Goal: Information Seeking & Learning: Check status

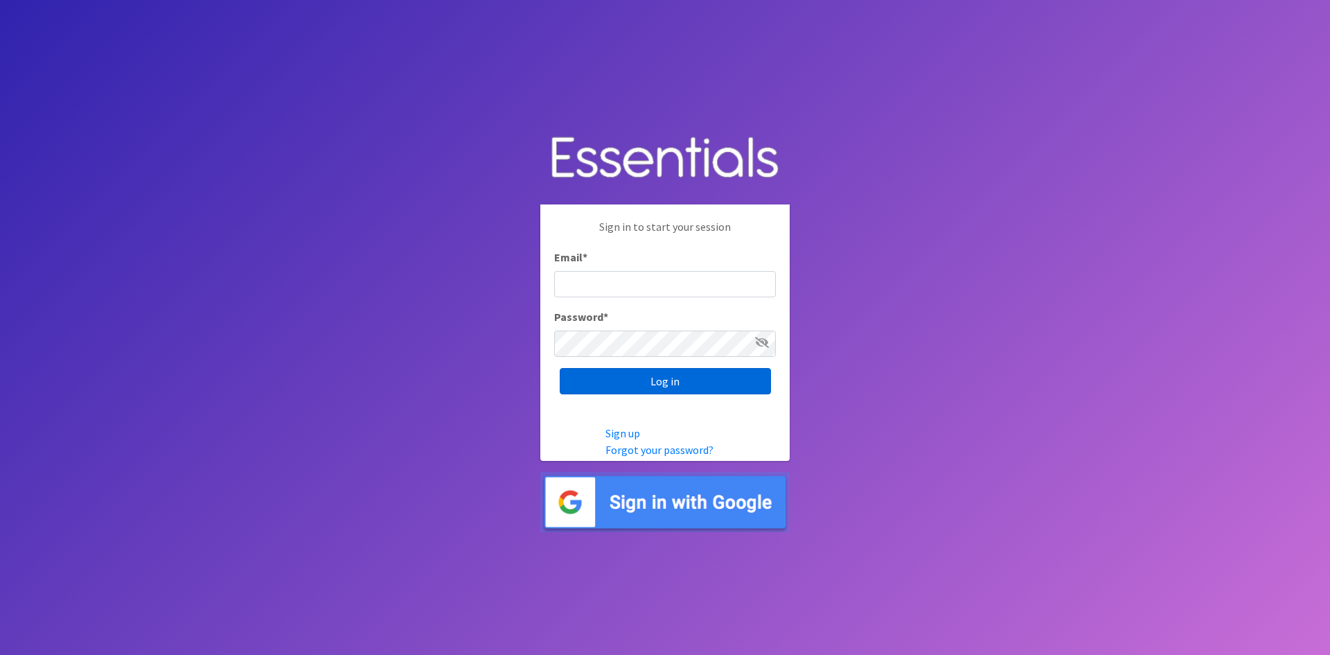
type input "[EMAIL_ADDRESS][DOMAIN_NAME]"
click at [739, 384] on input "Log in" at bounding box center [665, 381] width 211 height 26
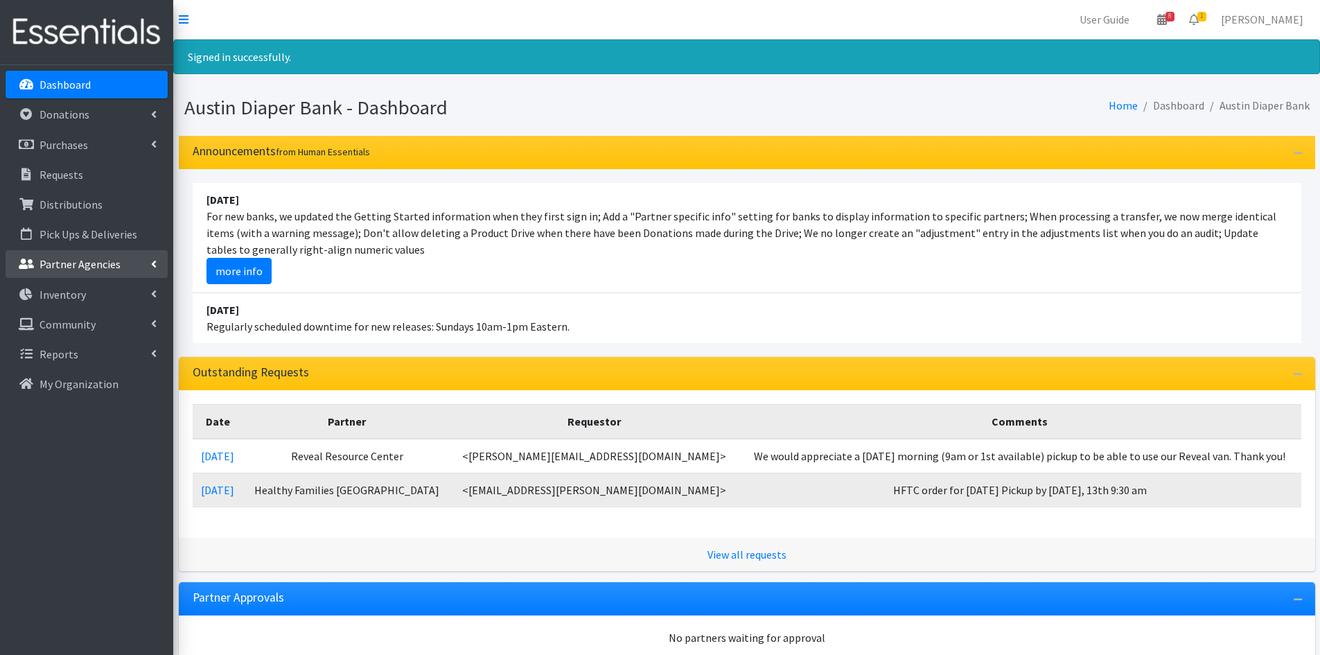
click at [131, 262] on link "Partner Agencies" at bounding box center [87, 264] width 162 height 28
click at [108, 127] on link "Donations" at bounding box center [87, 114] width 162 height 28
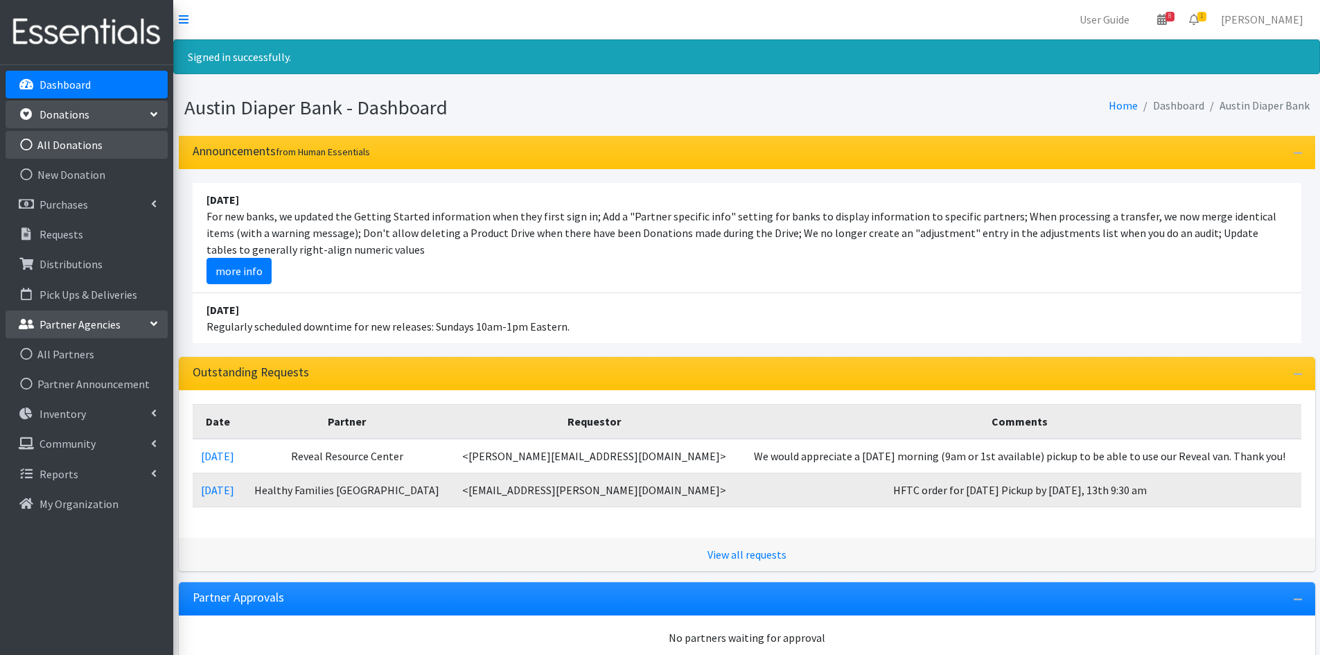
click at [109, 149] on link "All Donations" at bounding box center [87, 145] width 162 height 28
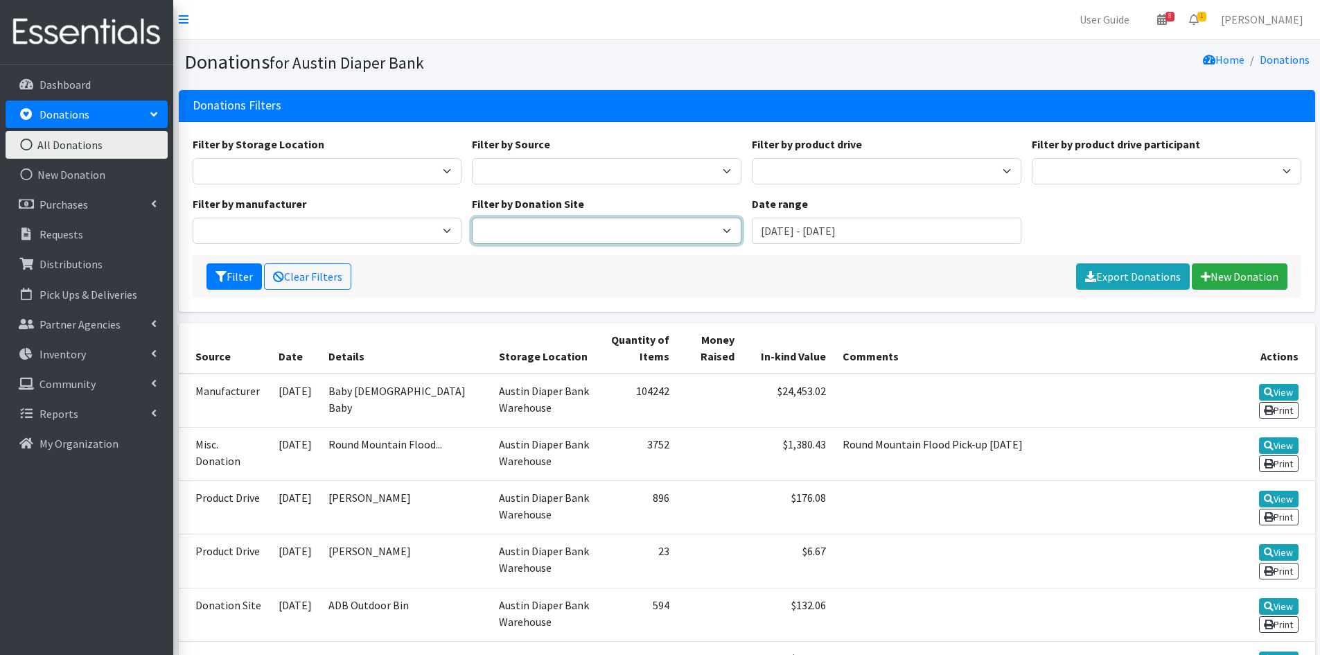
click at [581, 218] on select "ADB Outdoor Bin Amazon Wish List Flood Relief - Celeste Padilla Kid to Kid Kirs…" at bounding box center [607, 231] width 270 height 26
click at [903, 274] on div "Filter Clear Filters Export Donations New Donation" at bounding box center [747, 276] width 1109 height 43
click at [666, 225] on select "ADB Outdoor Bin Amazon Wish List Flood Relief - Celeste Padilla Kid to Kid Kirs…" at bounding box center [607, 231] width 270 height 26
click at [982, 238] on input "[DATE] - [DATE]" at bounding box center [887, 231] width 270 height 26
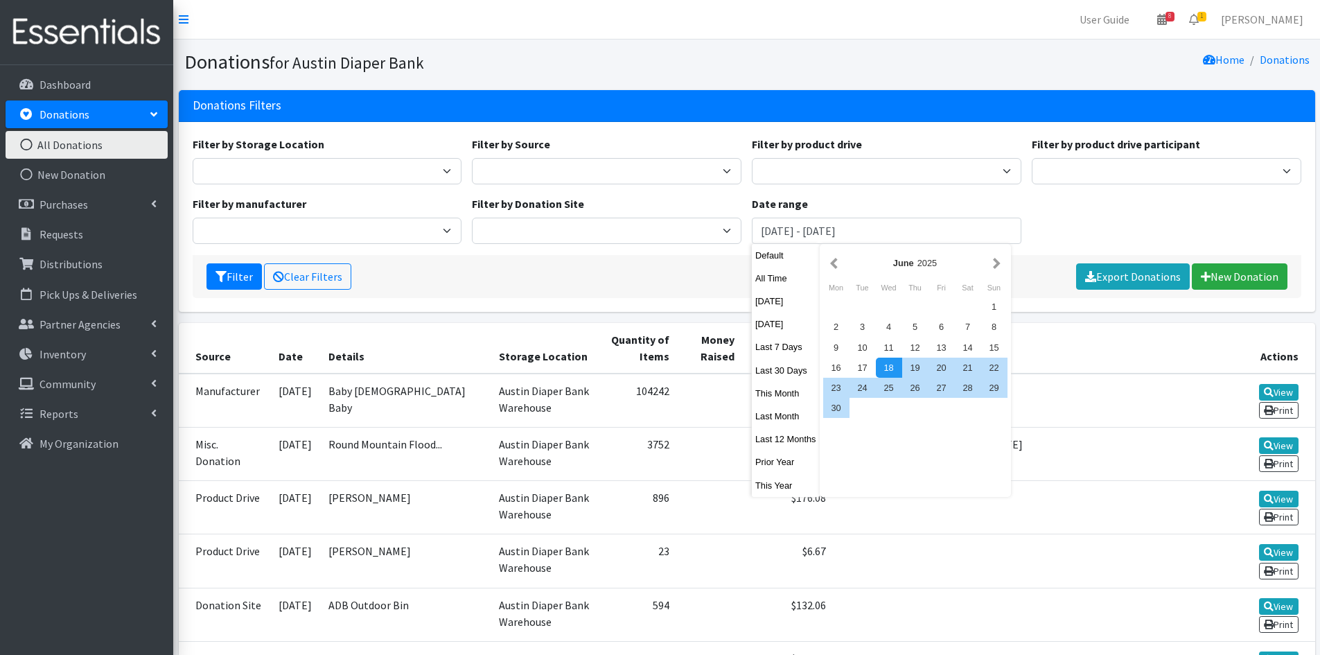
click at [1124, 202] on div "Filter by Storage Location Austin Diaper Bank Warehouse Filter by Source Donati…" at bounding box center [746, 195] width 1119 height 119
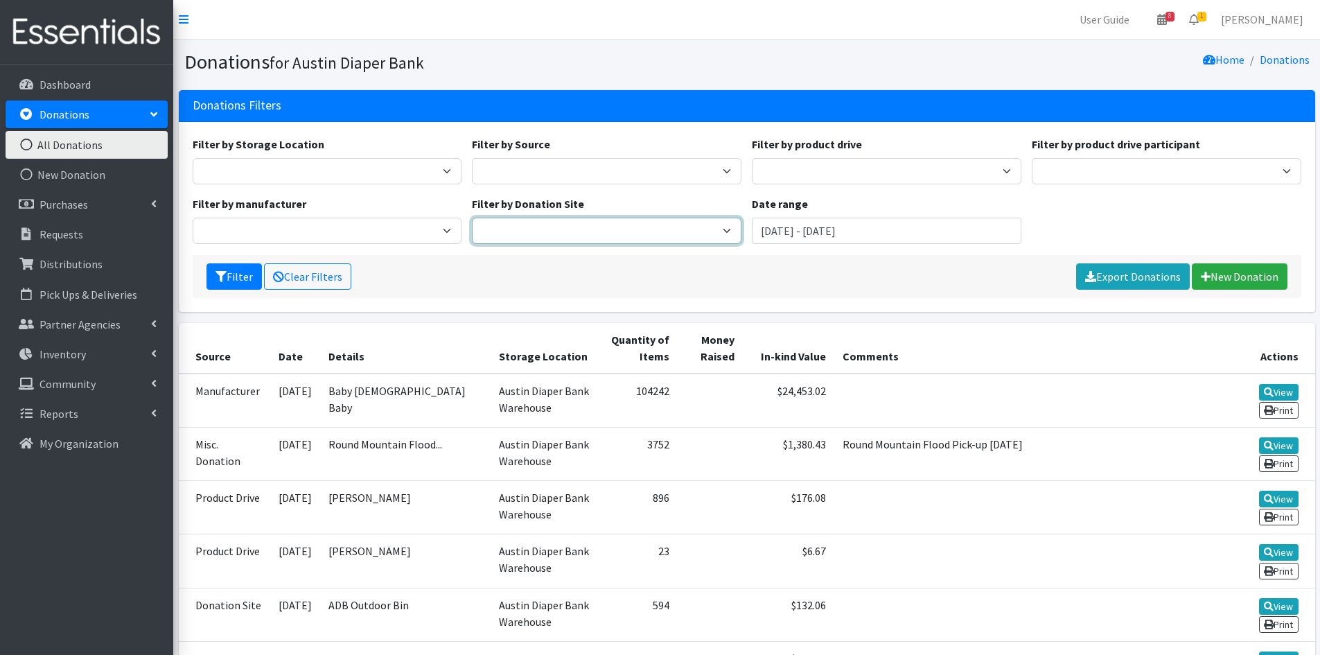
click at [607, 228] on select "ADB Outdoor Bin Amazon Wish List Flood Relief - Celeste Padilla Kid to Kid Kirs…" at bounding box center [607, 231] width 270 height 26
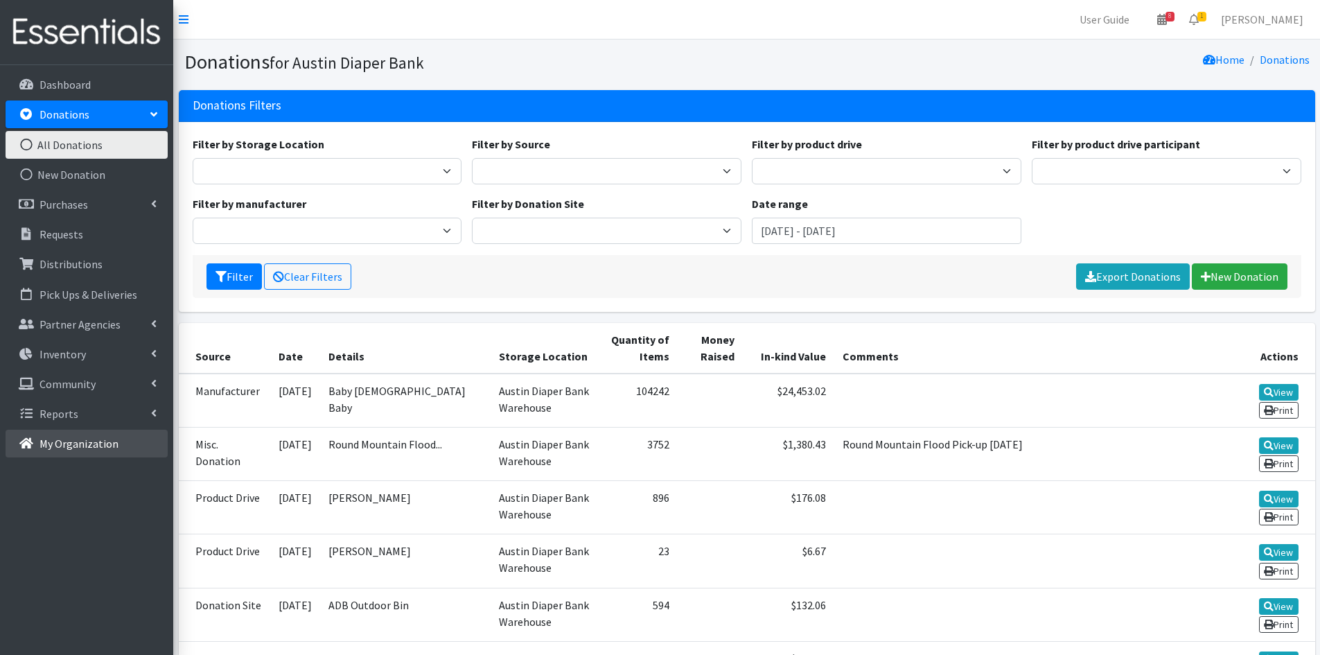
click at [136, 434] on link "My Organization" at bounding box center [87, 444] width 162 height 28
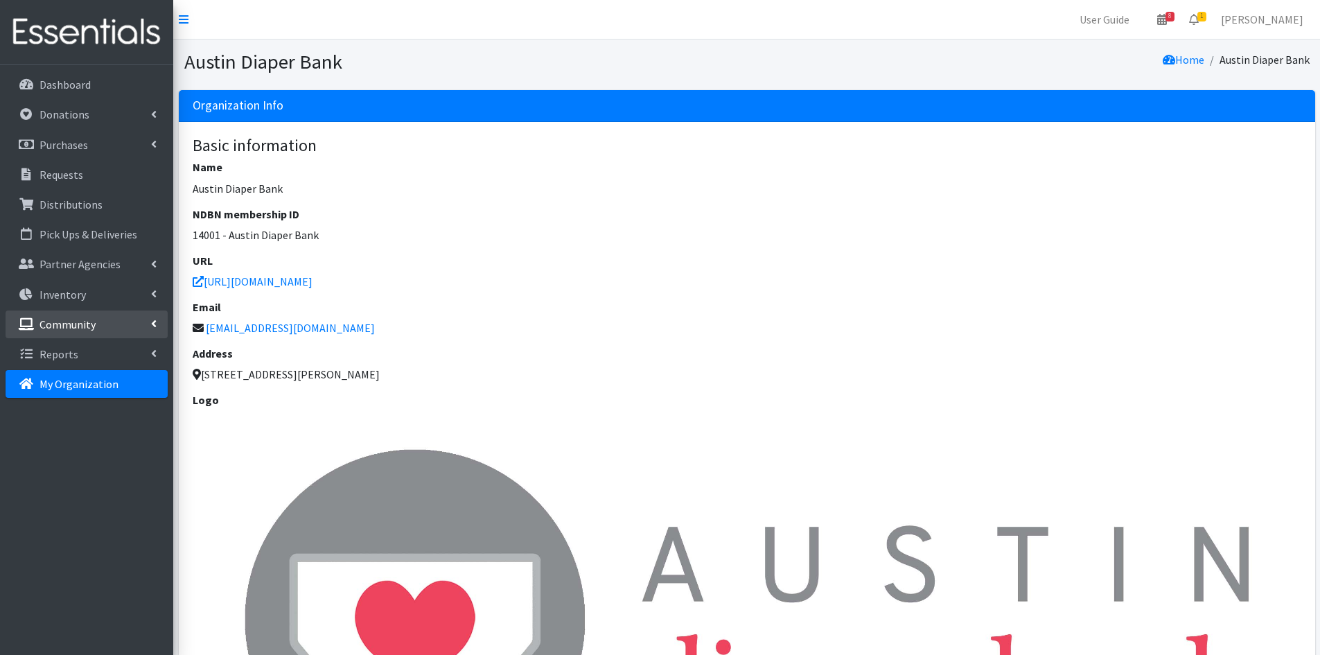
click at [152, 324] on icon at bounding box center [154, 323] width 6 height 11
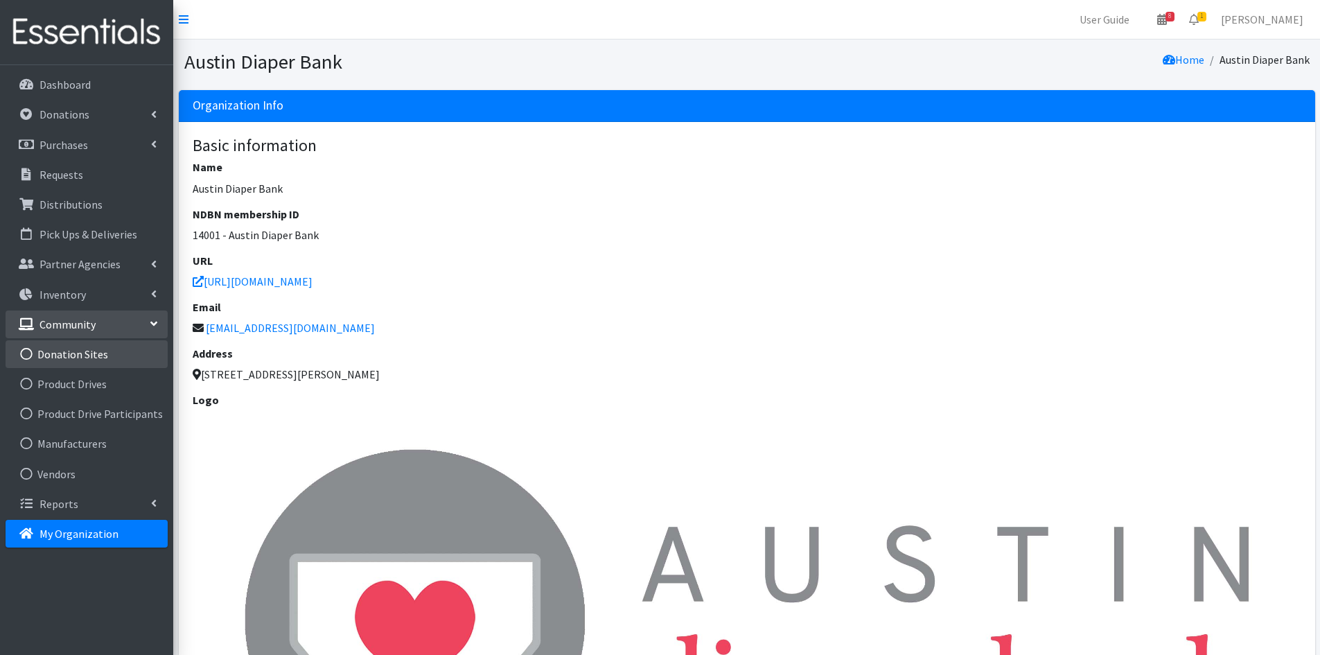
click at [118, 349] on link "Donation Sites" at bounding box center [87, 354] width 162 height 28
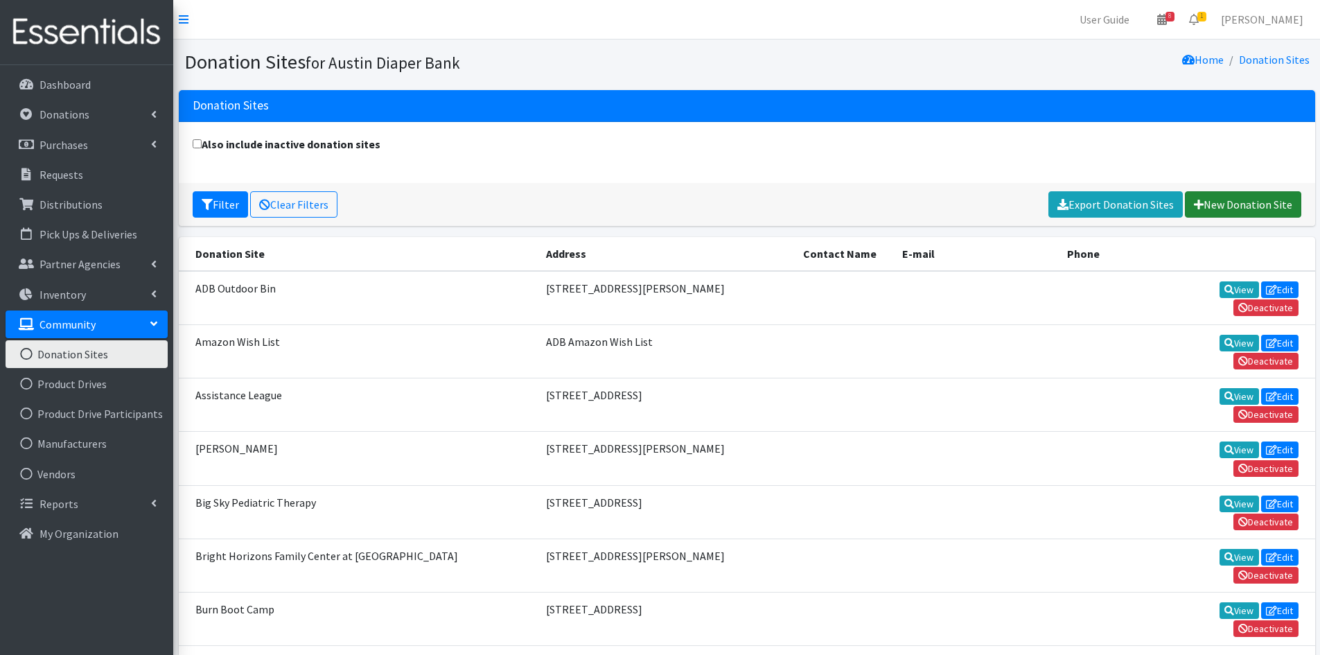
click at [1228, 204] on link "New Donation Site" at bounding box center [1243, 204] width 116 height 26
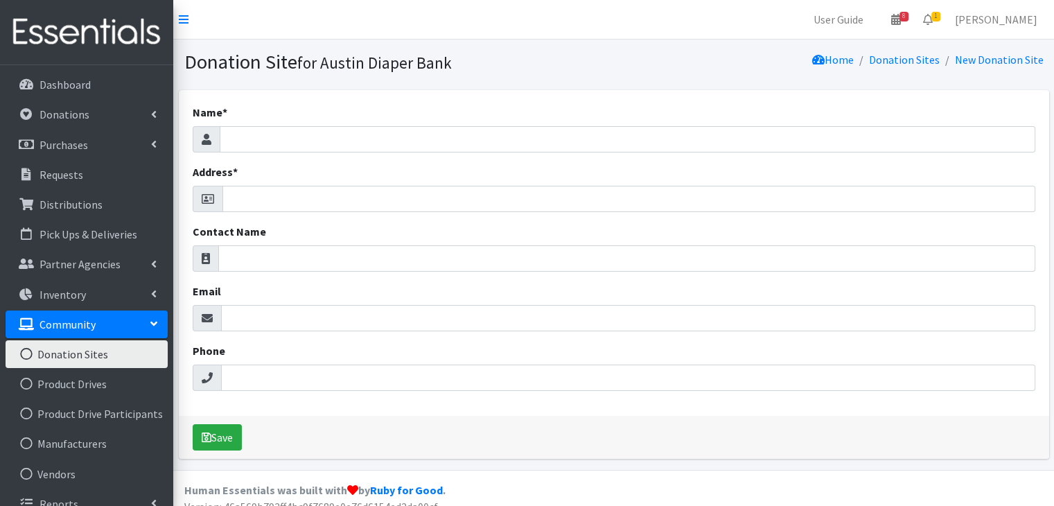
drag, startPoint x: 532, startPoint y: 239, endPoint x: 538, endPoint y: 365, distance: 126.2
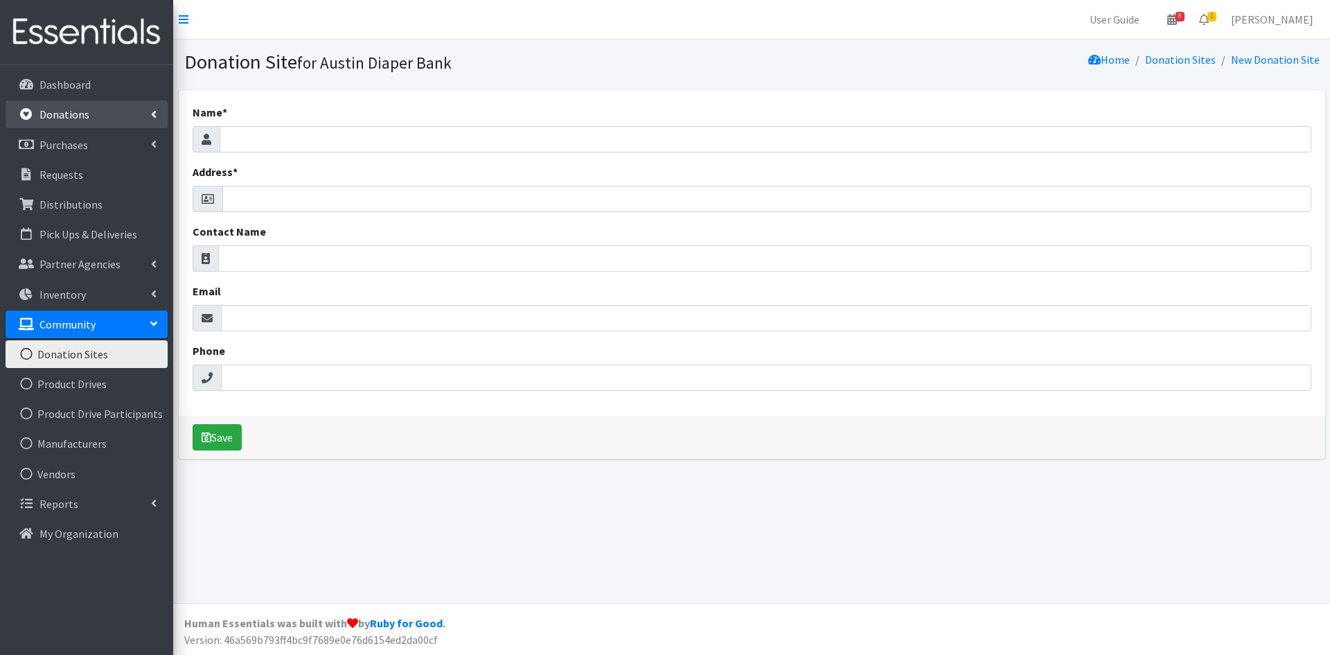
click at [106, 117] on link "Donations" at bounding box center [87, 114] width 162 height 28
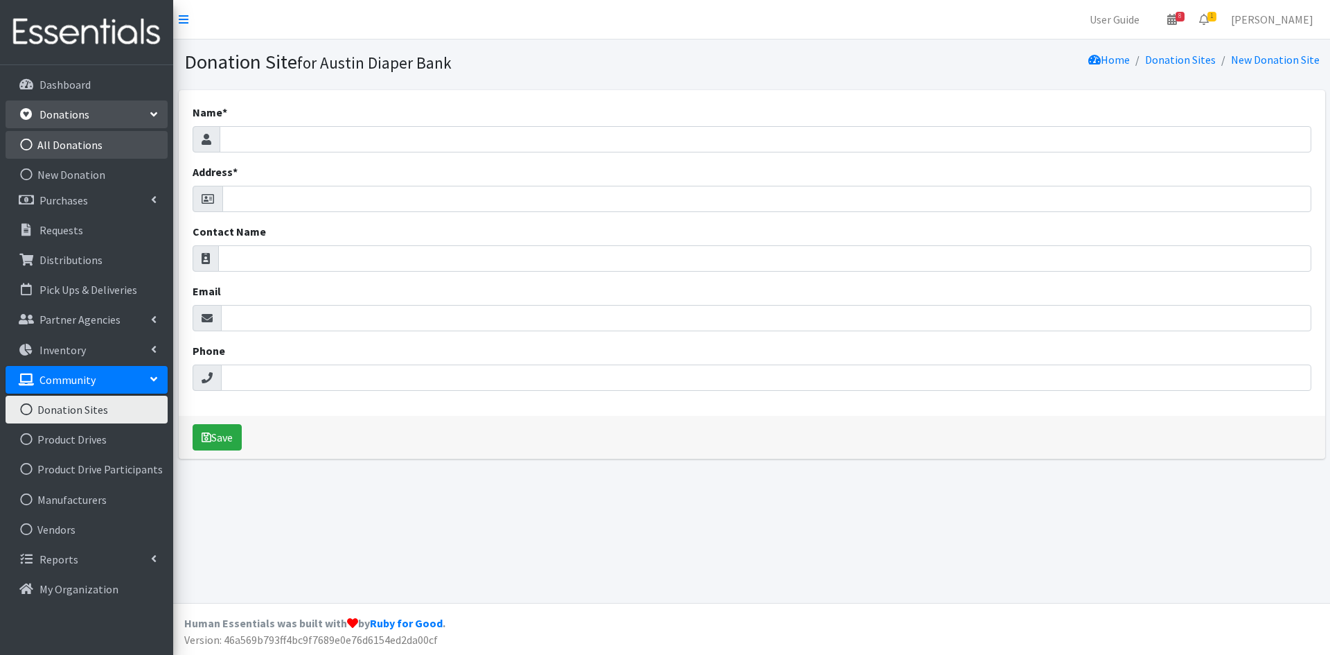
click at [108, 152] on link "All Donations" at bounding box center [87, 145] width 162 height 28
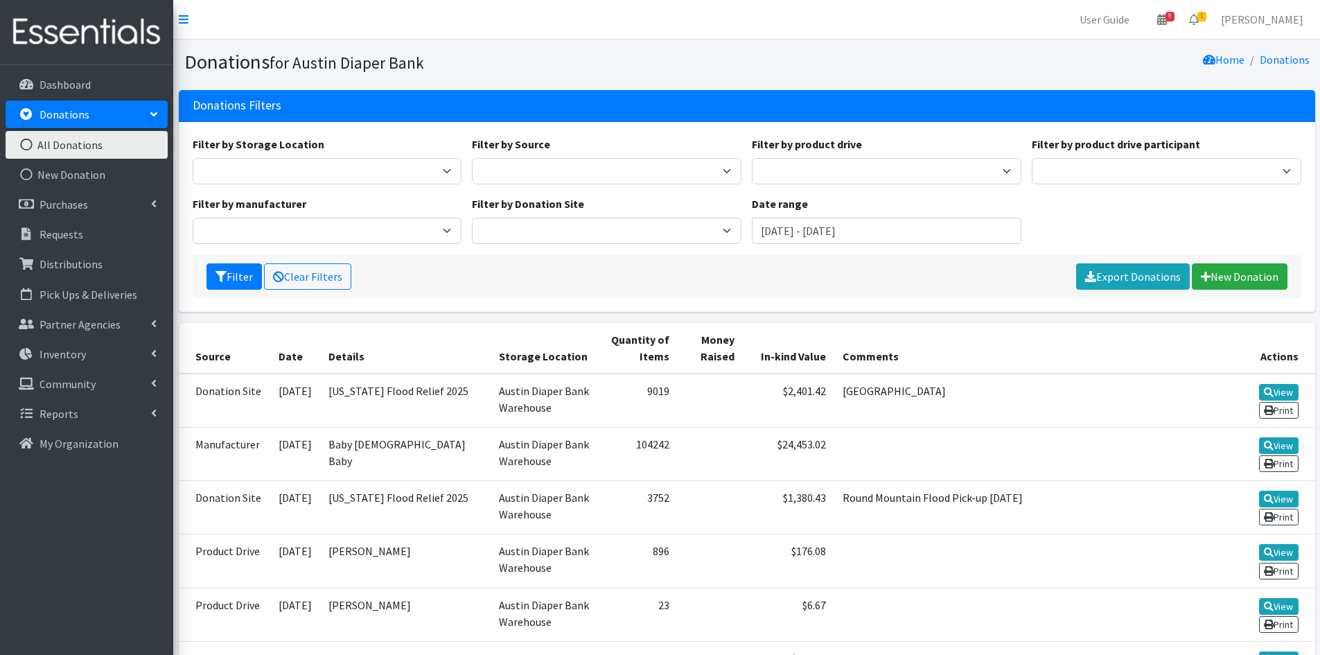
click at [584, 211] on div "Filter by Donation Site ADB Outdoor Bin Amazon Wish List Flood Relief - Celeste…" at bounding box center [607, 219] width 280 height 48
click at [594, 227] on select "ADB Outdoor Bin Amazon Wish List Flood Relief - Celeste Padilla Kid to Kid Kirs…" at bounding box center [607, 231] width 270 height 26
select select "1066"
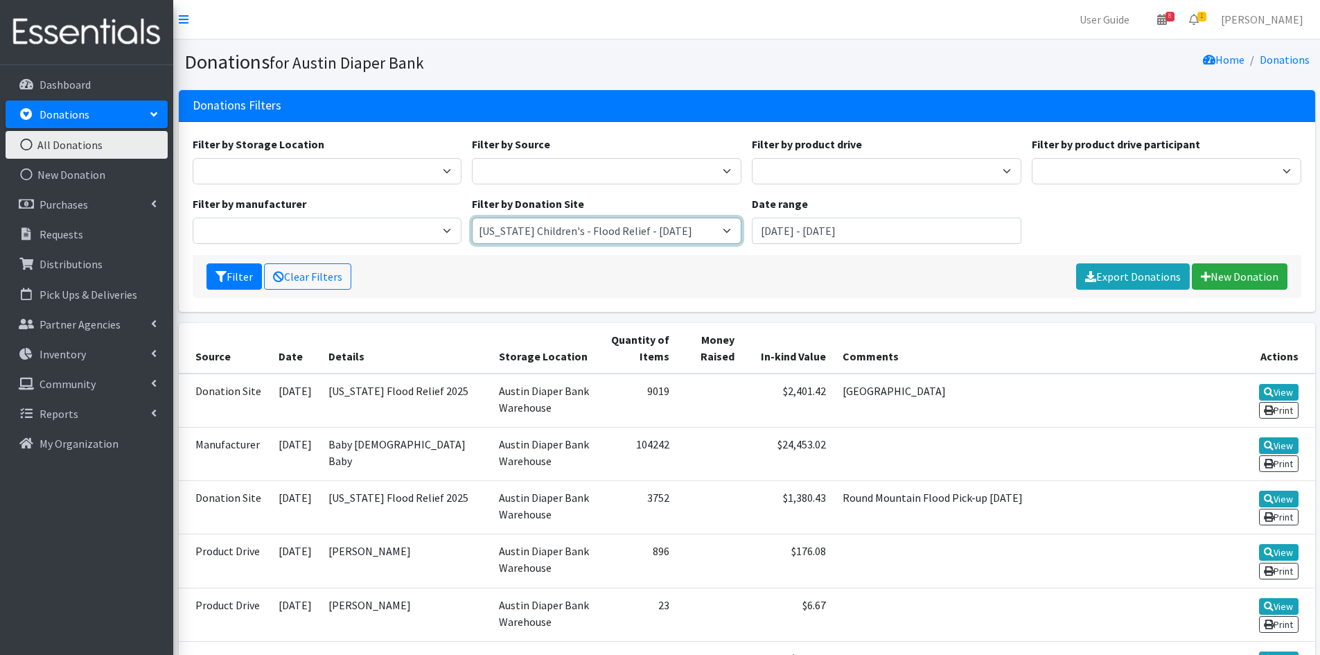
click at [472, 218] on select "ADB Outdoor Bin Amazon Wish List Flood Relief - Celeste Padilla Kid to Kid Kirs…" at bounding box center [607, 231] width 270 height 26
click at [254, 282] on button "Filter" at bounding box center [233, 276] width 55 height 26
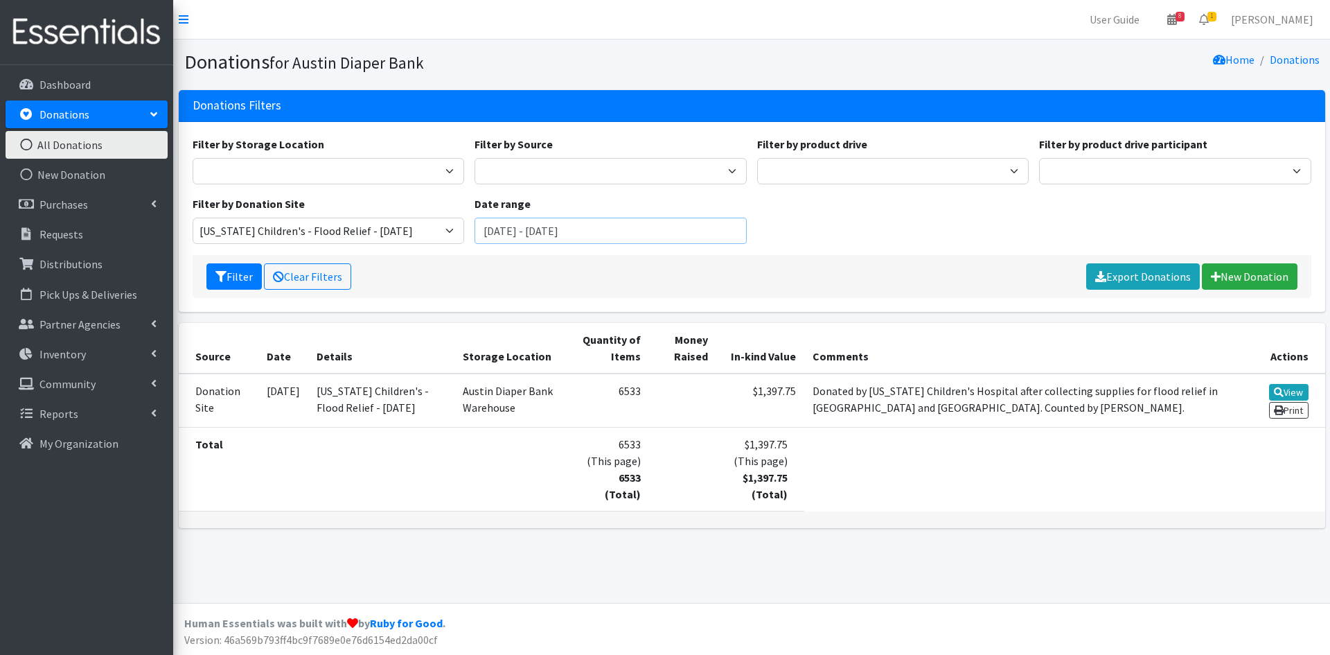
click at [665, 218] on input "[DATE] - [DATE]" at bounding box center [611, 231] width 272 height 26
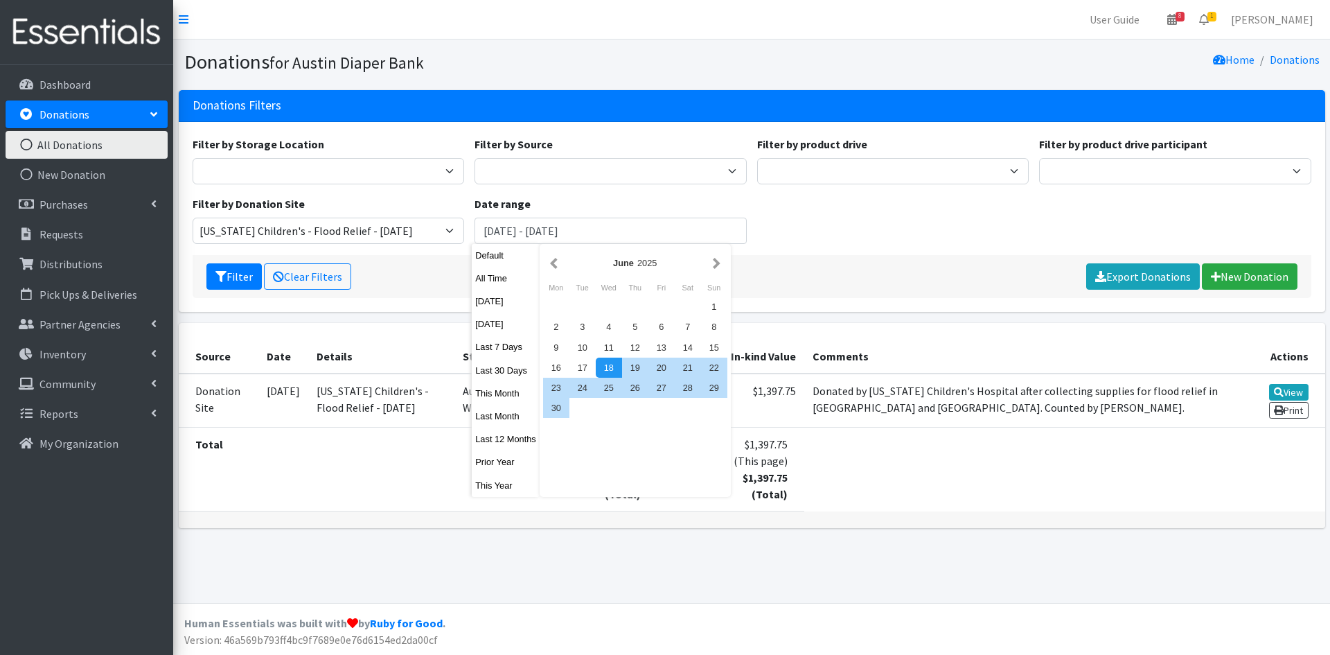
click at [915, 282] on div "Filter Clear Filters Export Donations New Donation" at bounding box center [752, 276] width 1119 height 43
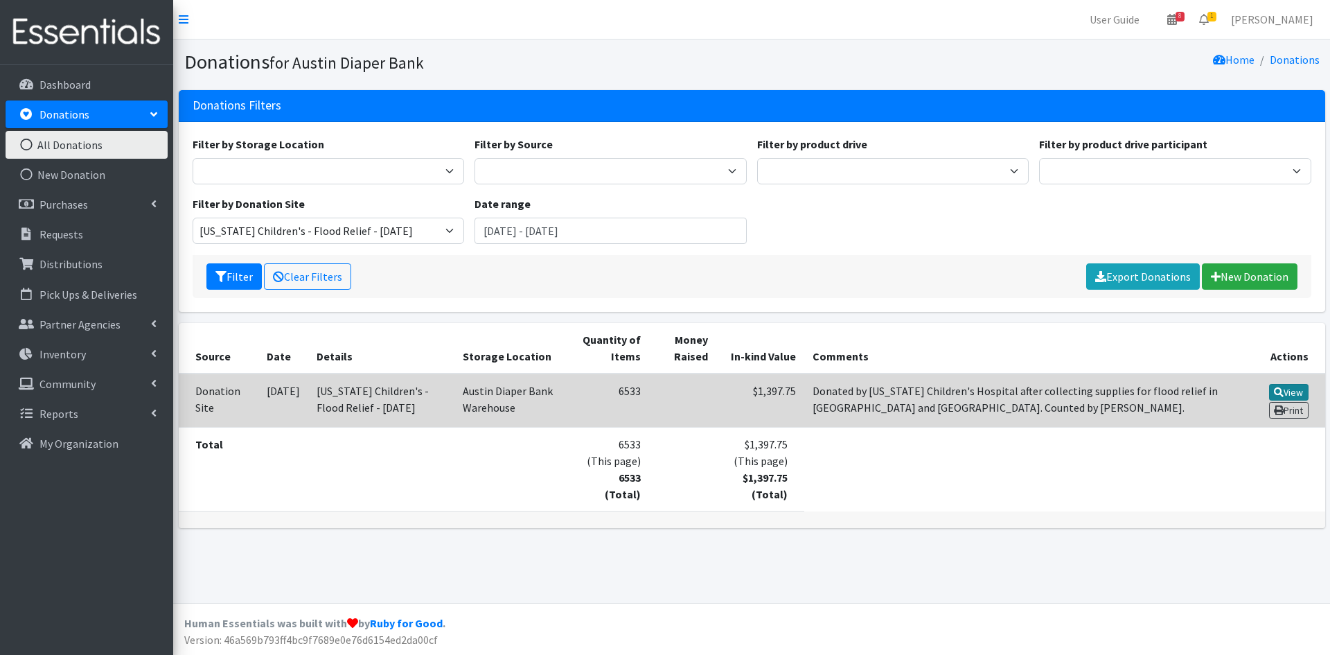
click at [1296, 389] on link "View" at bounding box center [1288, 392] width 39 height 17
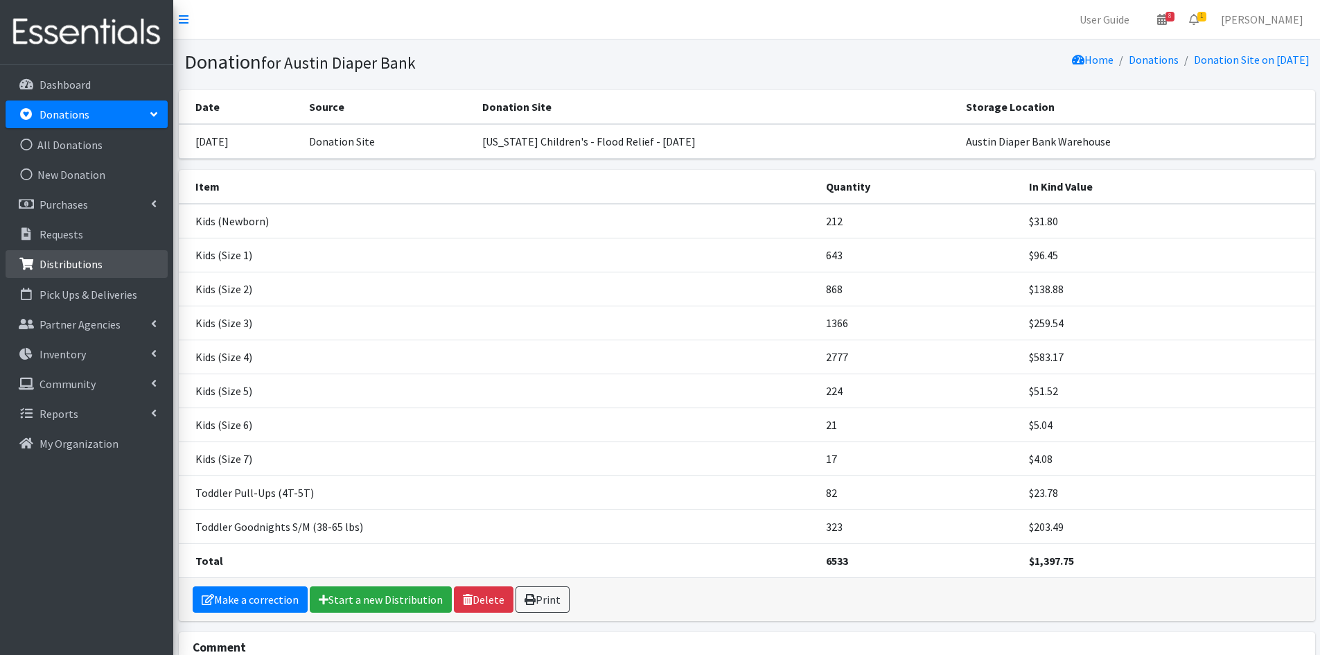
click at [48, 265] on p "Distributions" at bounding box center [70, 264] width 63 height 14
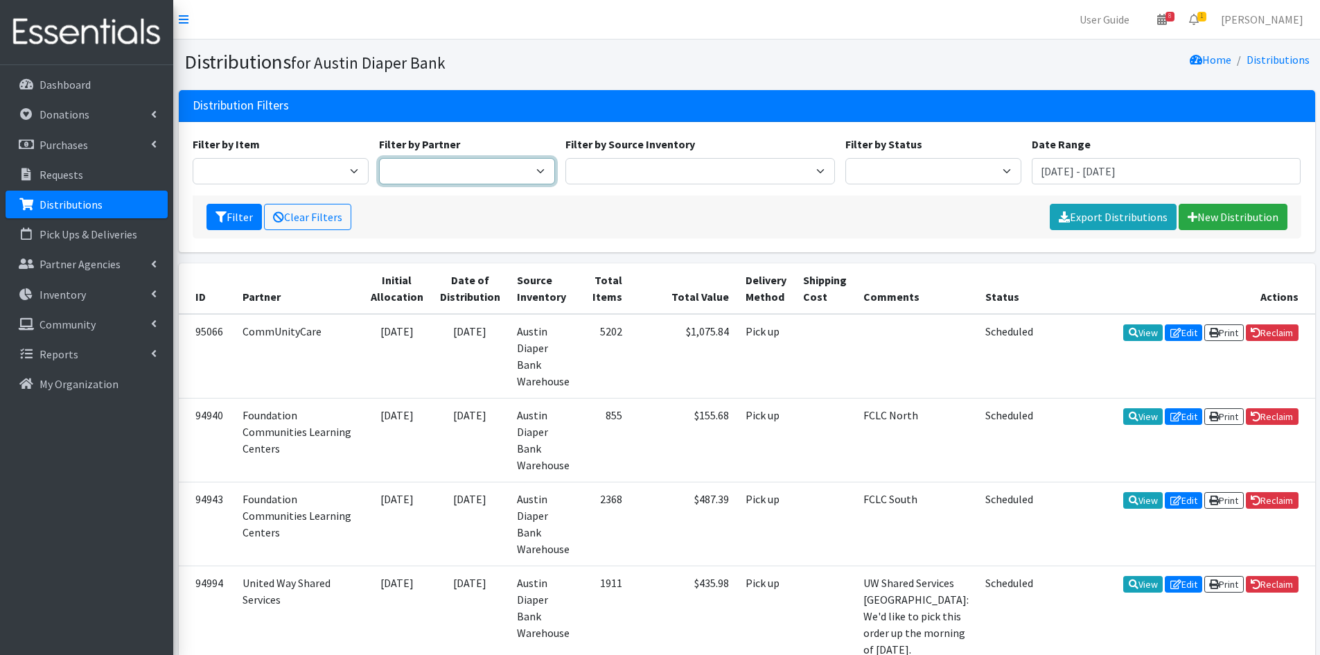
click at [445, 168] on select "ADB House Account Adult Protective Services Any Baby Can [DATE] [GEOGRAPHIC_DAT…" at bounding box center [467, 171] width 176 height 26
click at [59, 117] on p "Donations" at bounding box center [64, 114] width 50 height 14
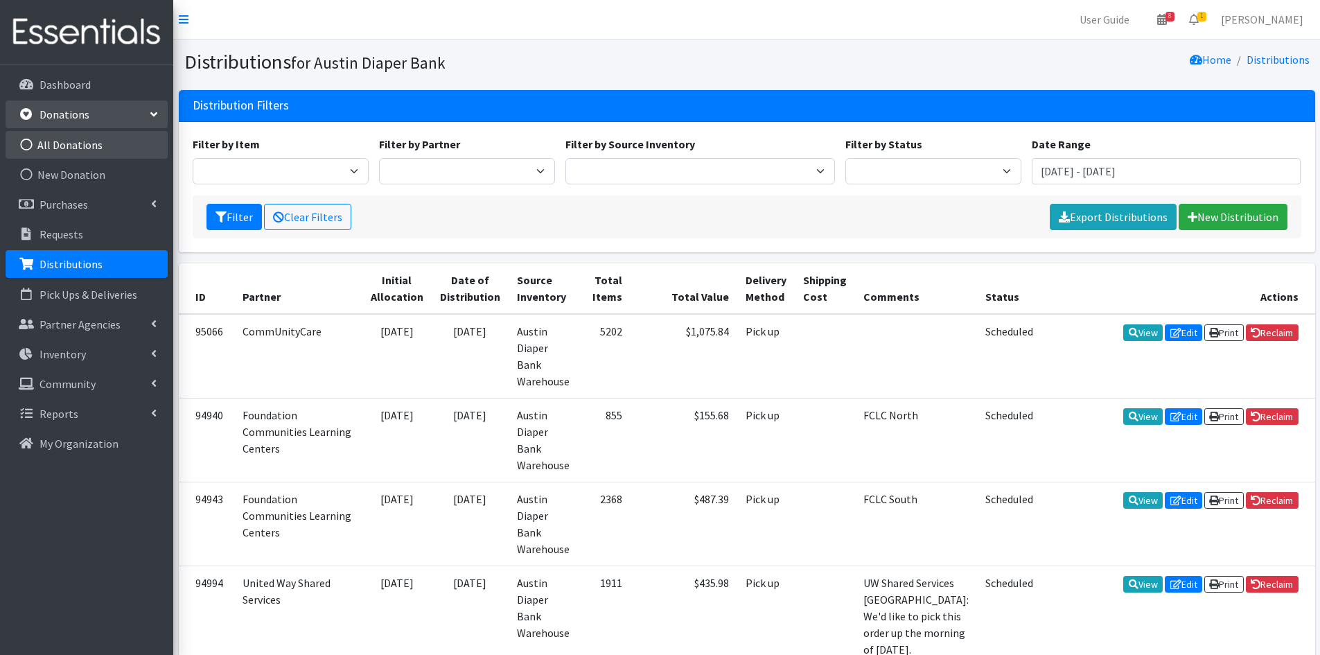
click at [100, 152] on link "All Donations" at bounding box center [87, 145] width 162 height 28
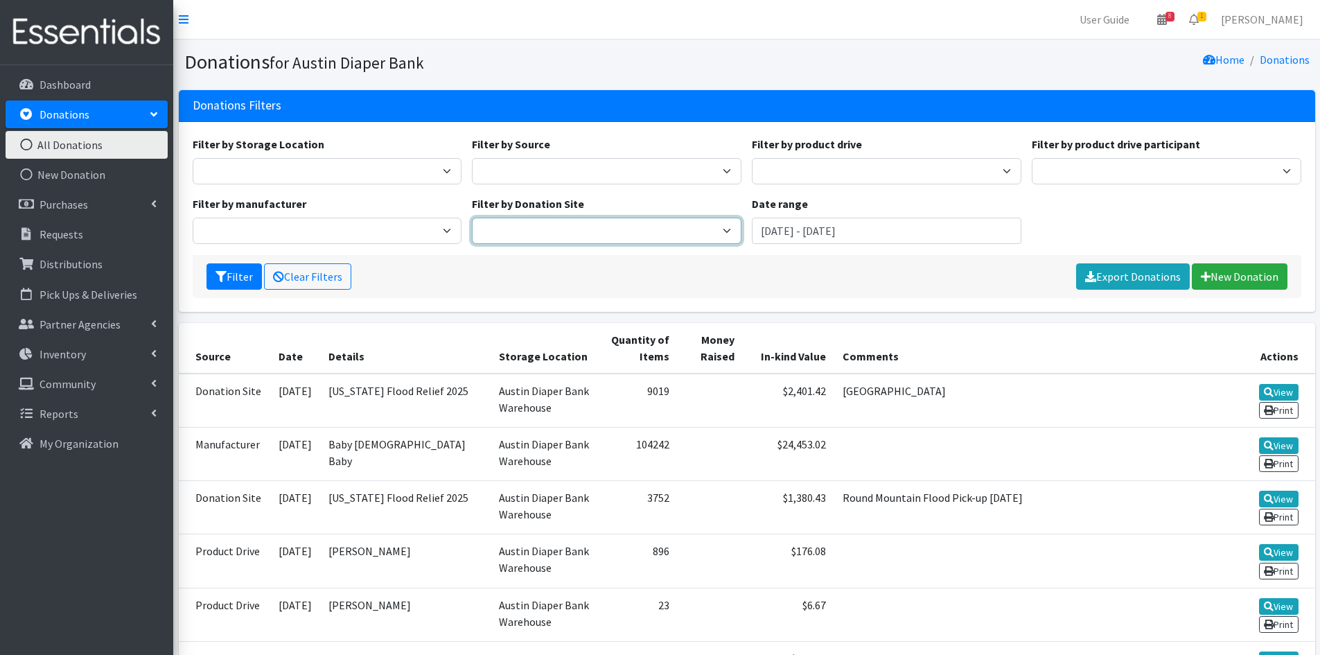
click at [581, 217] on div "Filter by Donation Site ADB Outdoor Bin Amazon Wish List Flood Relief - Celeste…" at bounding box center [607, 219] width 280 height 48
select select "1069"
click at [472, 218] on select "ADB Outdoor Bin Amazon Wish List Flood Relief - Celeste Padilla Kid to Kid Kirs…" at bounding box center [607, 231] width 270 height 26
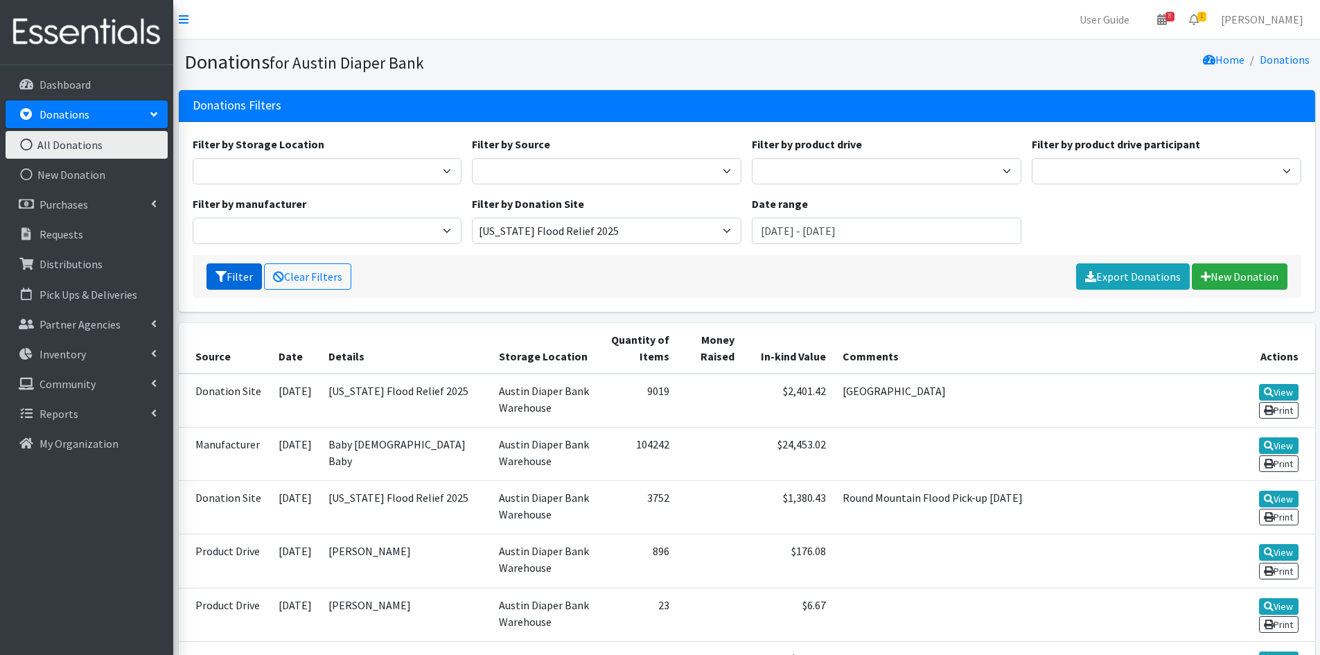
click at [223, 279] on icon "submit" at bounding box center [220, 276] width 11 height 11
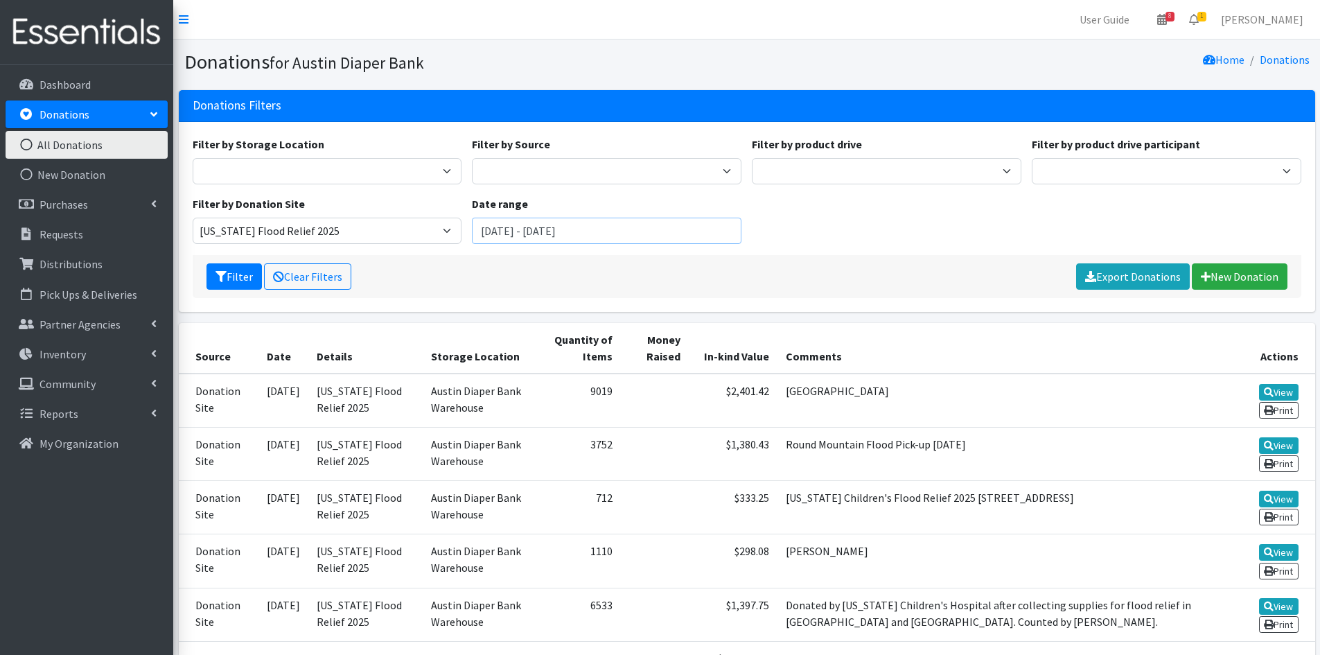
click at [619, 234] on input "[DATE] - [DATE]" at bounding box center [607, 231] width 270 height 26
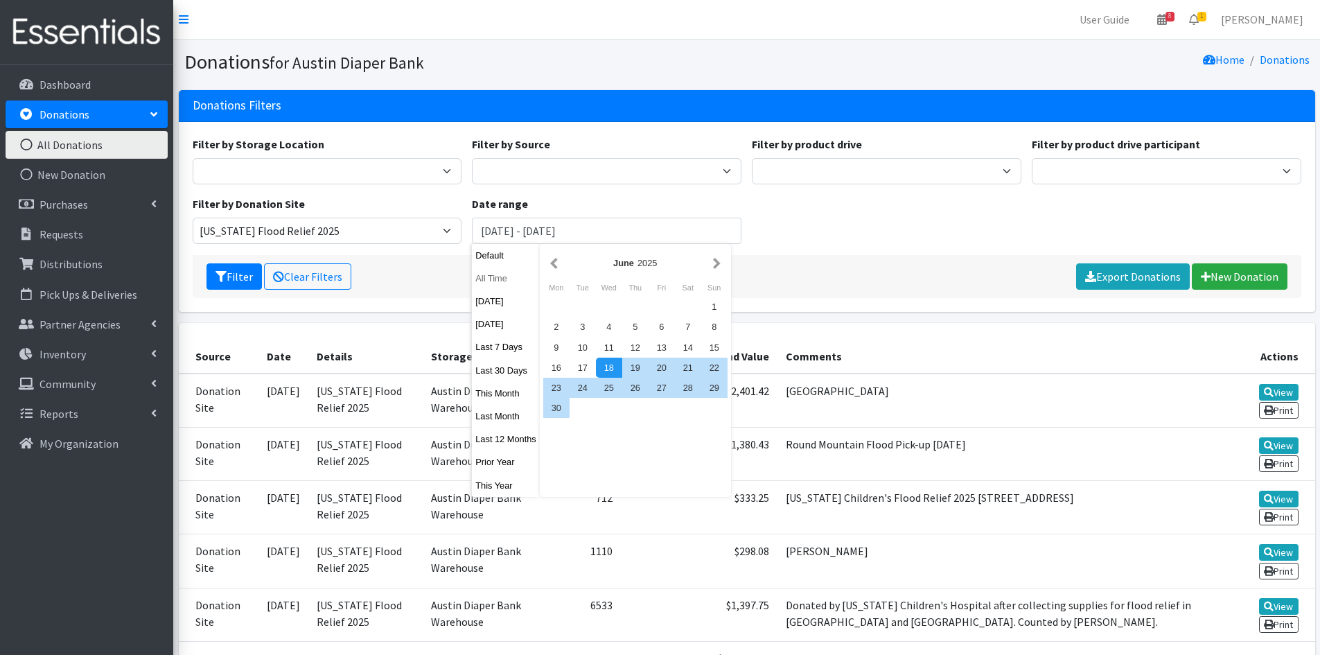
click at [488, 280] on button "All Time" at bounding box center [506, 278] width 68 height 20
type input "[DATE] - [DATE]"
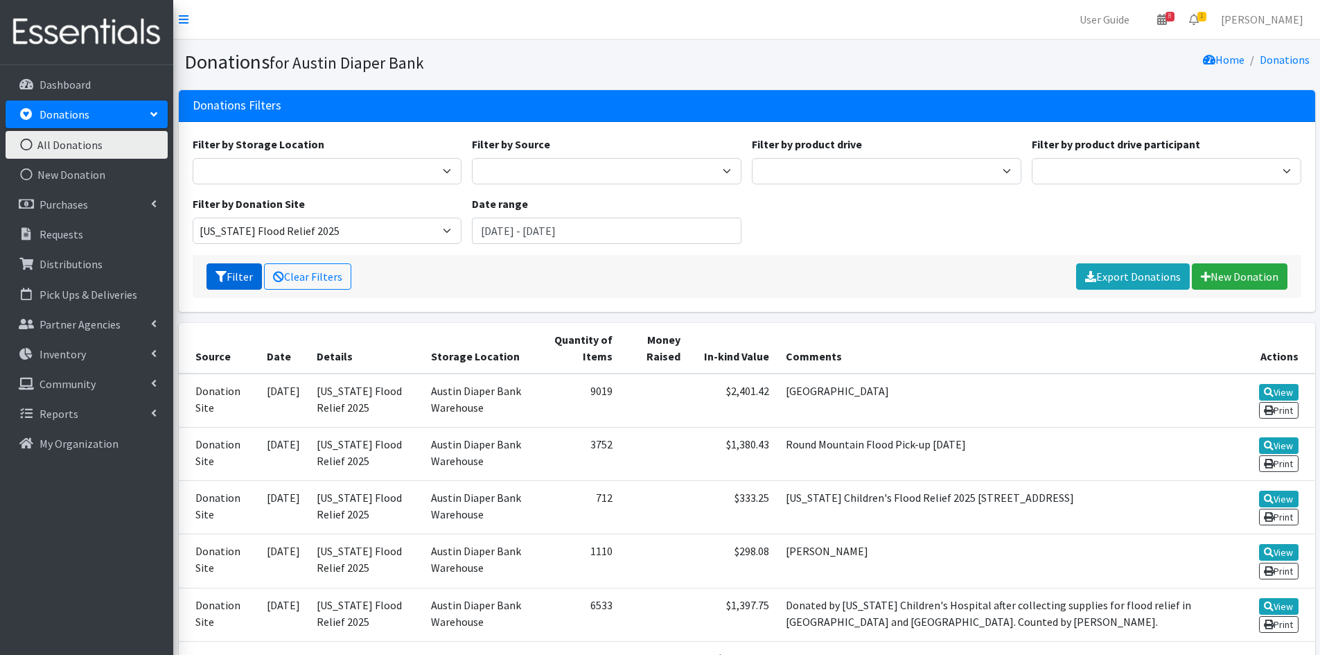
click at [240, 273] on button "Filter" at bounding box center [233, 276] width 55 height 26
click at [94, 324] on p "Partner Agencies" at bounding box center [79, 324] width 81 height 14
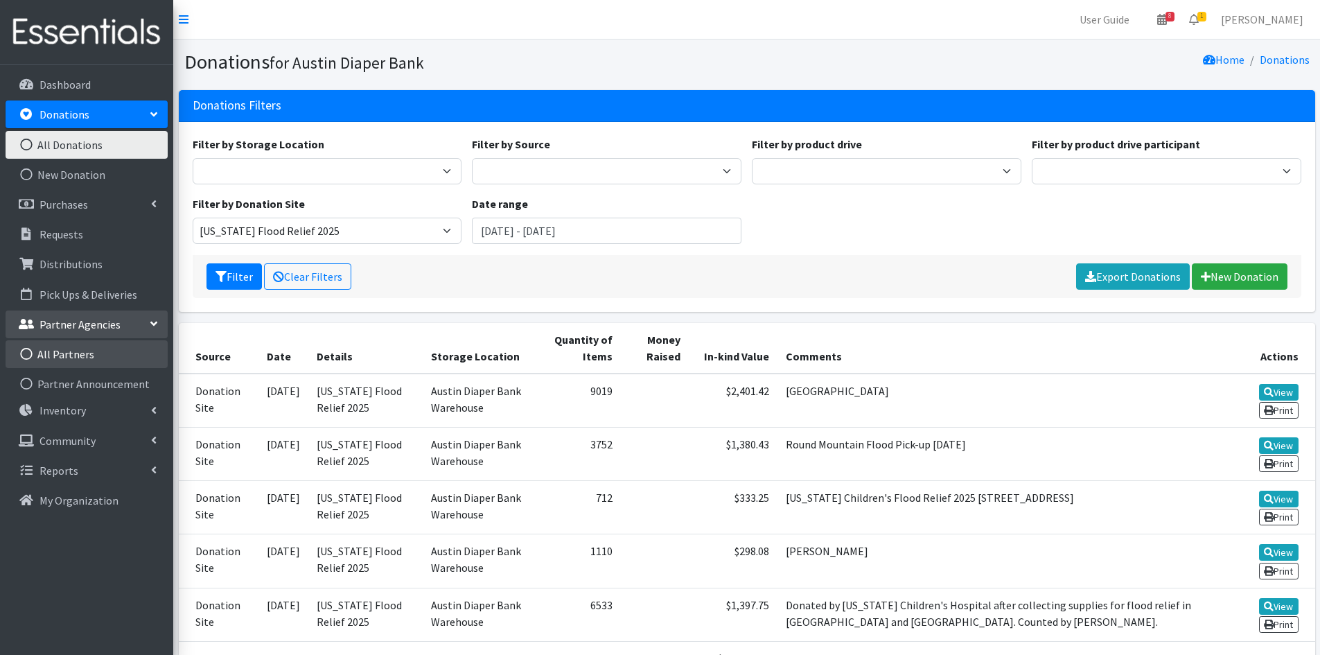
click at [101, 355] on link "All Partners" at bounding box center [87, 354] width 162 height 28
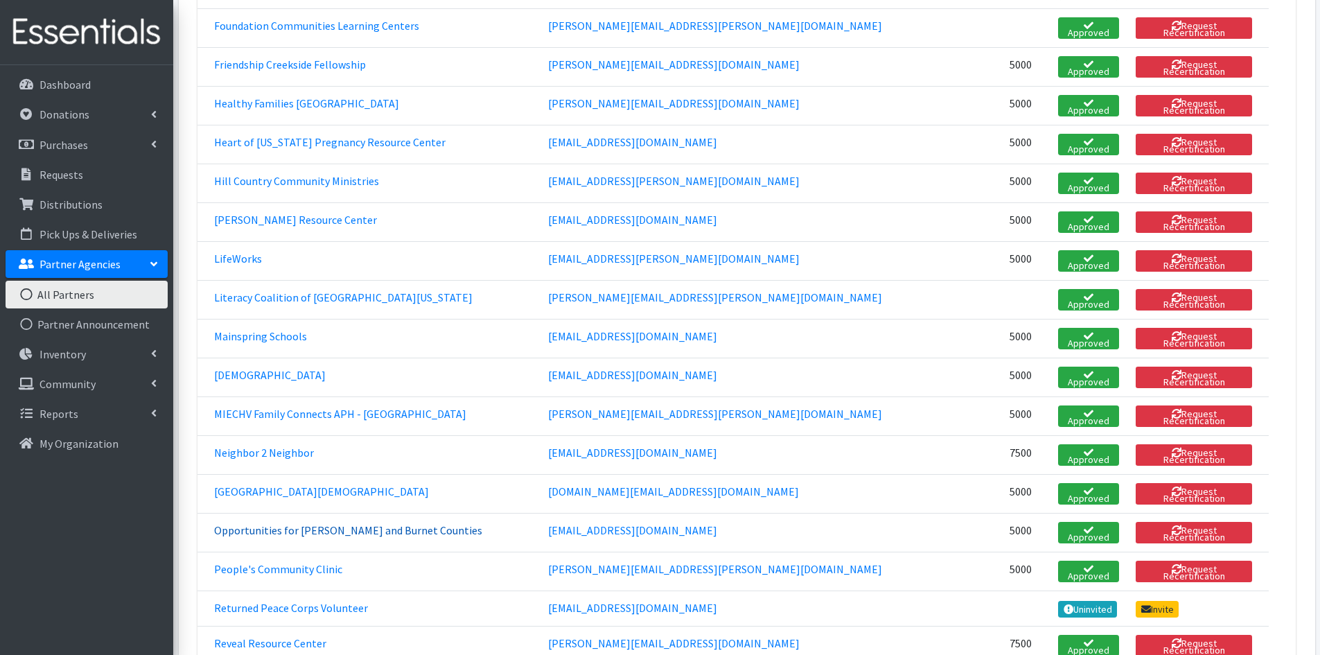
scroll to position [1099, 0]
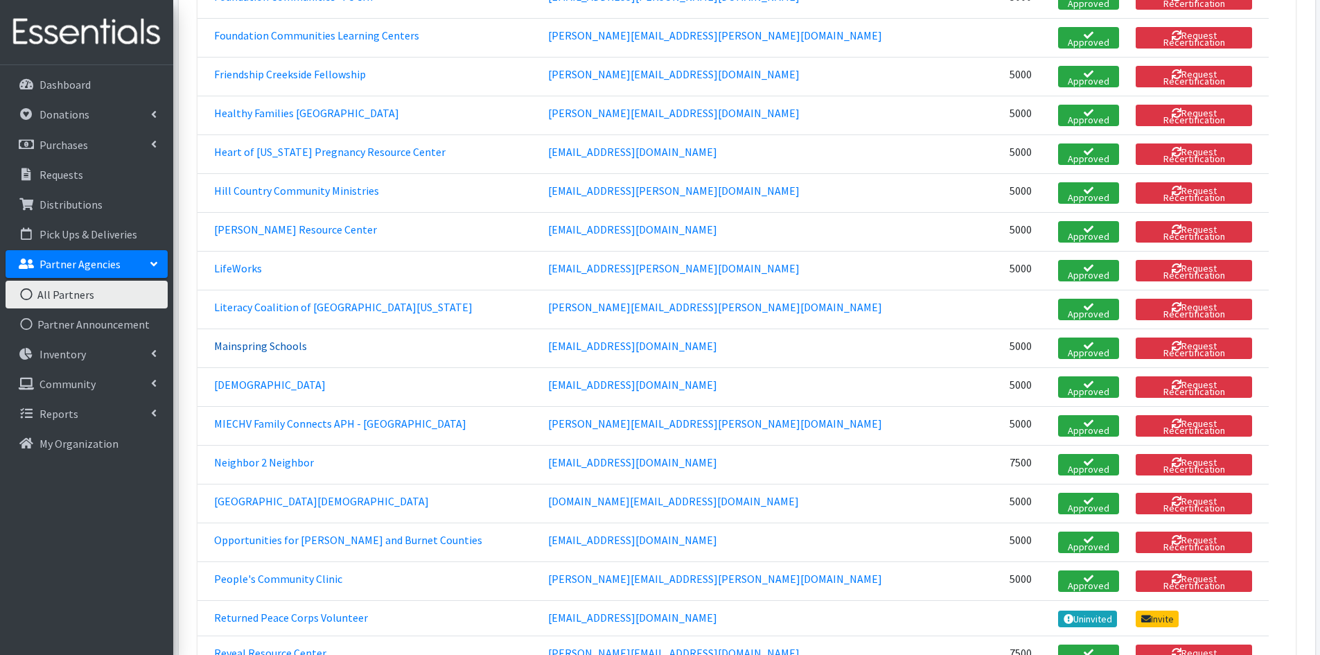
click at [288, 339] on link "Mainspring Schools" at bounding box center [260, 346] width 93 height 14
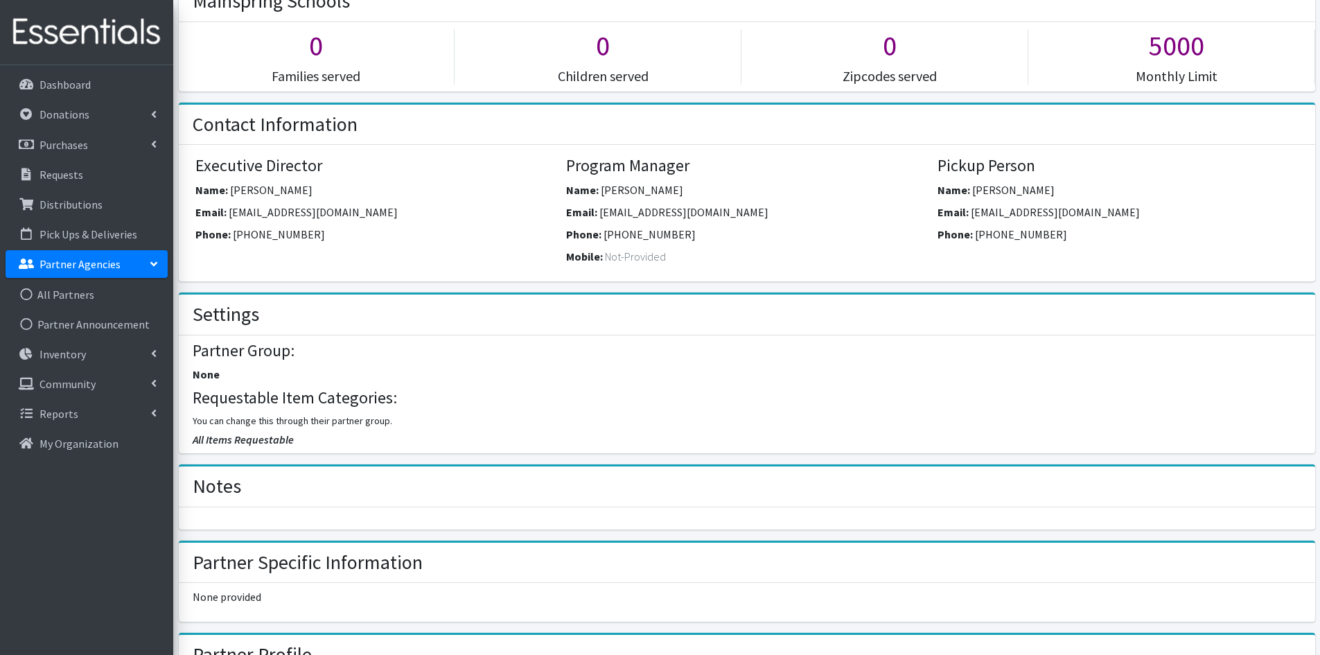
scroll to position [69, 0]
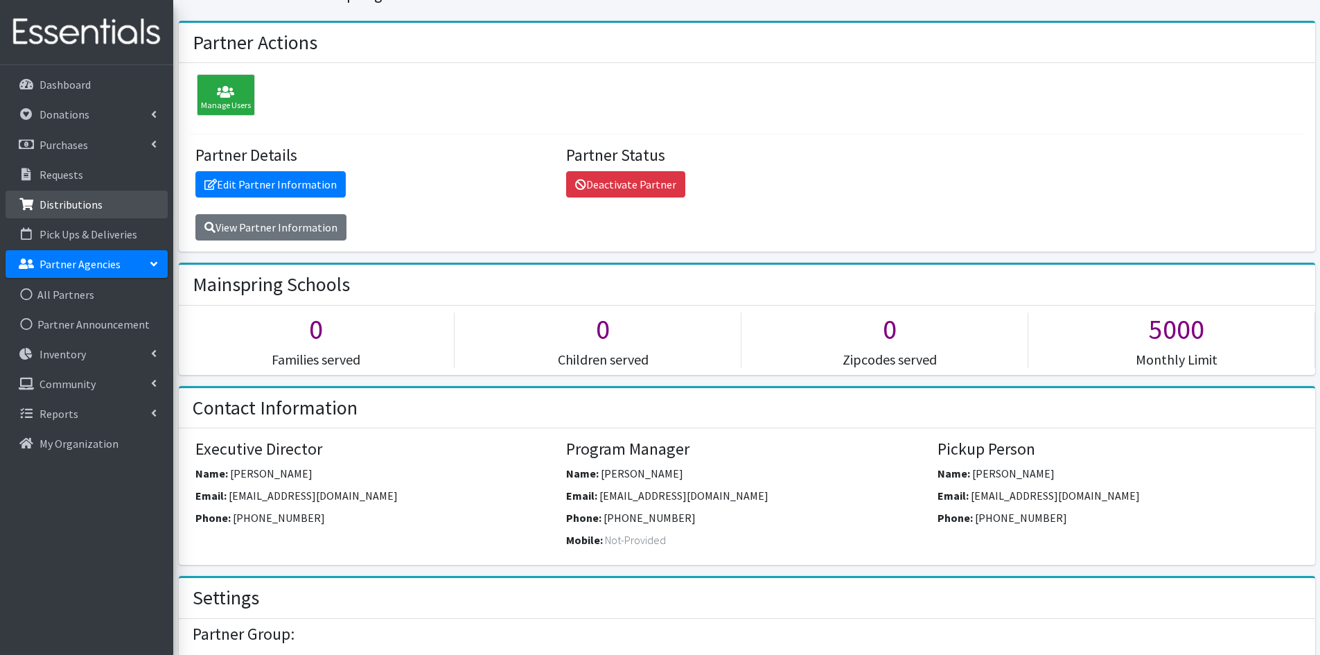
click at [91, 204] on p "Distributions" at bounding box center [70, 204] width 63 height 14
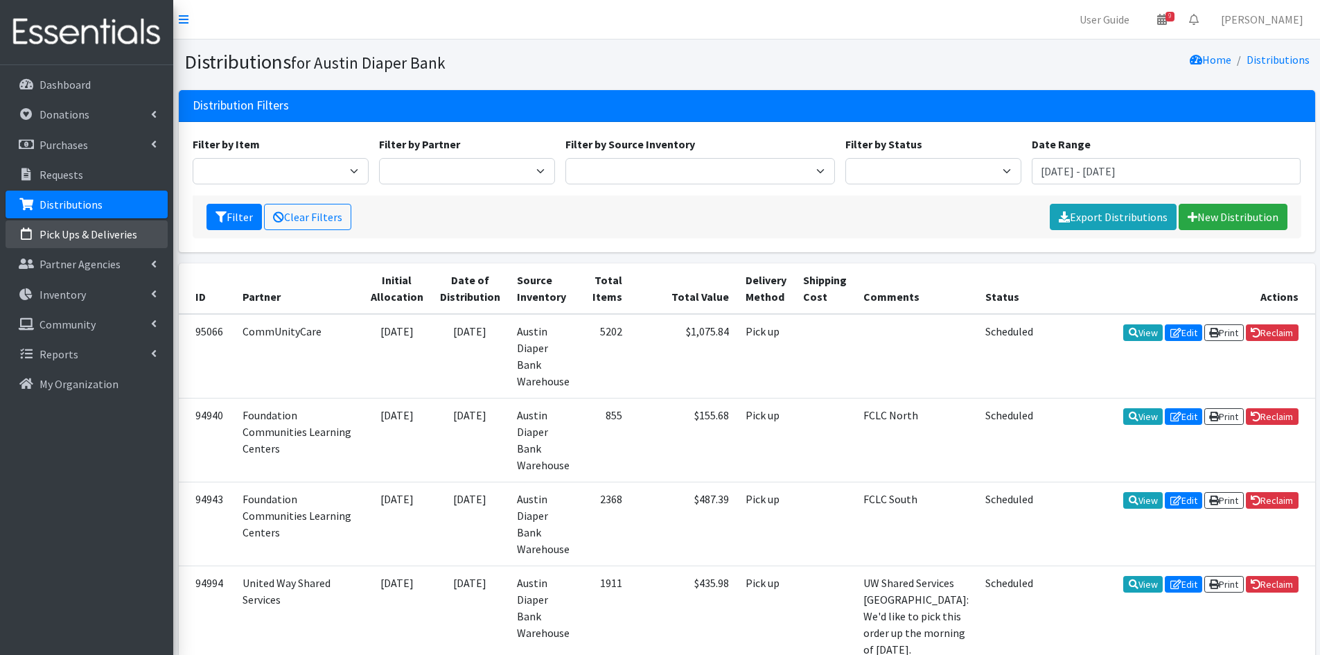
click at [67, 244] on link "Pick Ups & Deliveries" at bounding box center [87, 234] width 162 height 28
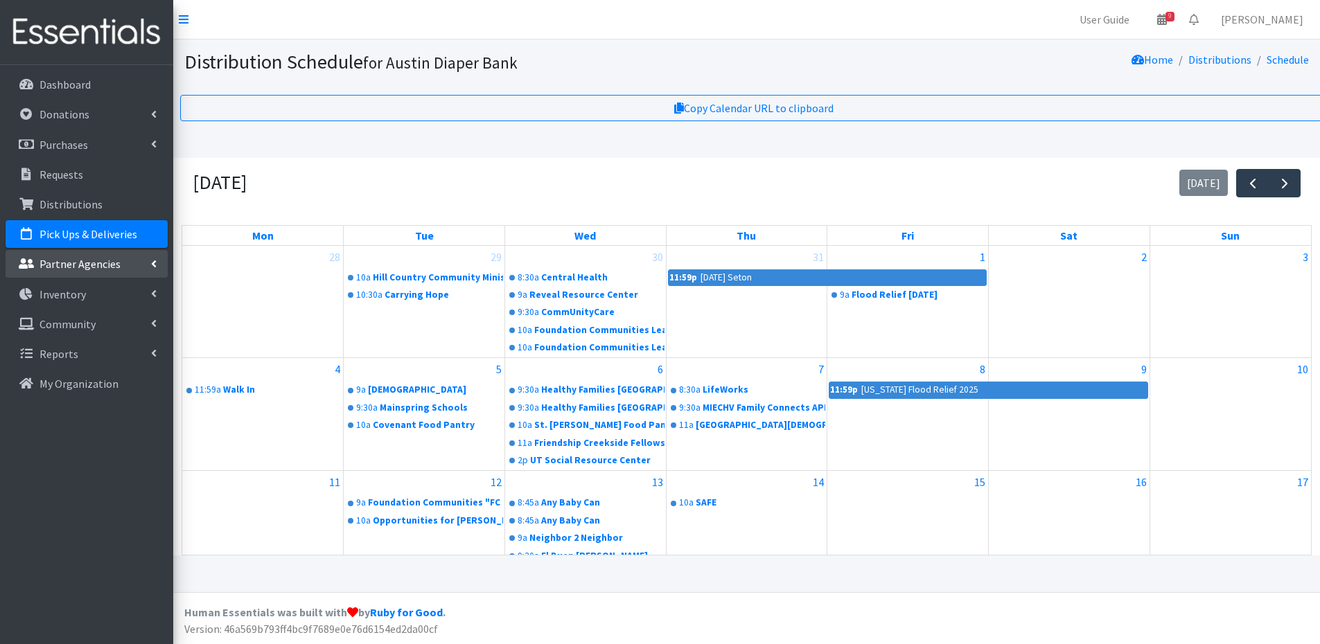
click at [143, 262] on link "Partner Agencies" at bounding box center [87, 264] width 162 height 28
click at [121, 291] on link "All Partners" at bounding box center [87, 295] width 162 height 28
